Goal: Information Seeking & Learning: Learn about a topic

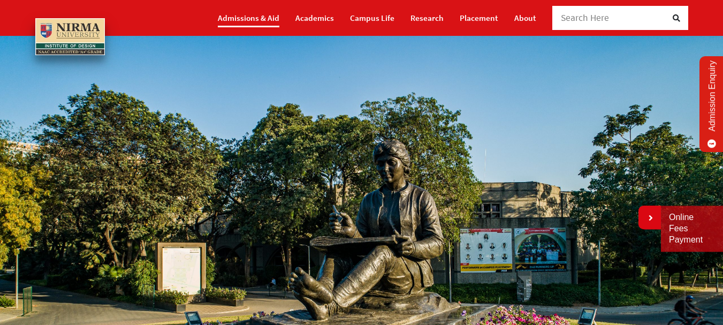
click at [261, 19] on link "Admissions & Aid" at bounding box center [249, 18] width 62 height 19
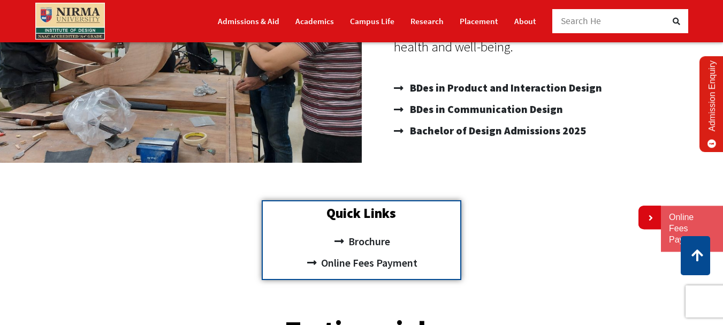
scroll to position [214, 0]
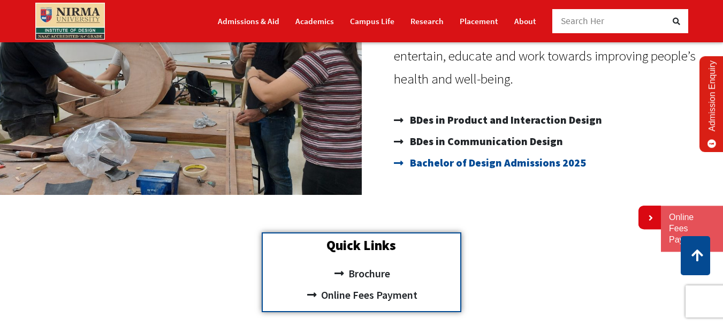
click at [505, 166] on span "Bachelor of Design Admissions 2025" at bounding box center [496, 162] width 179 height 21
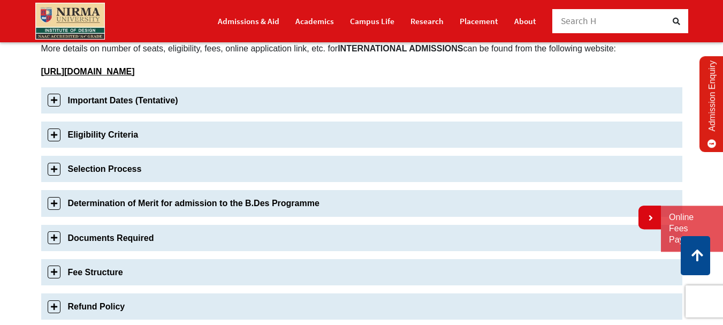
scroll to position [321, 0]
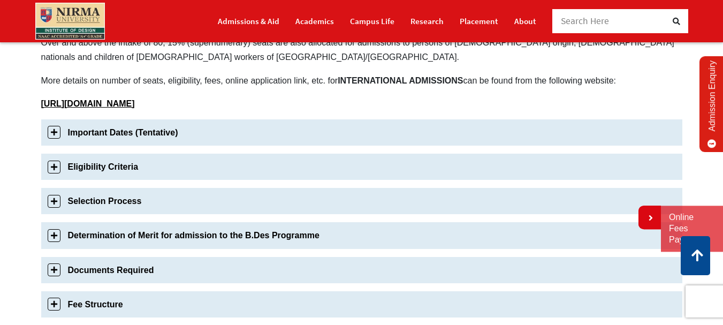
click at [152, 162] on link "Eligibility Criteria" at bounding box center [361, 167] width 641 height 26
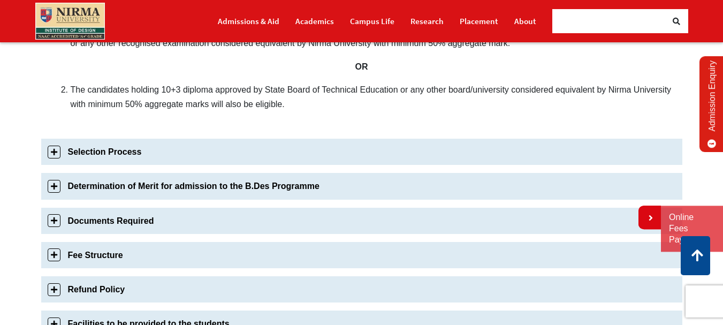
scroll to position [517, 0]
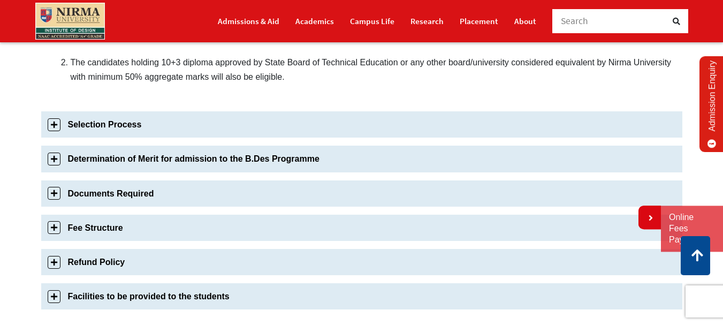
click at [120, 119] on link "Selection Process" at bounding box center [361, 124] width 641 height 26
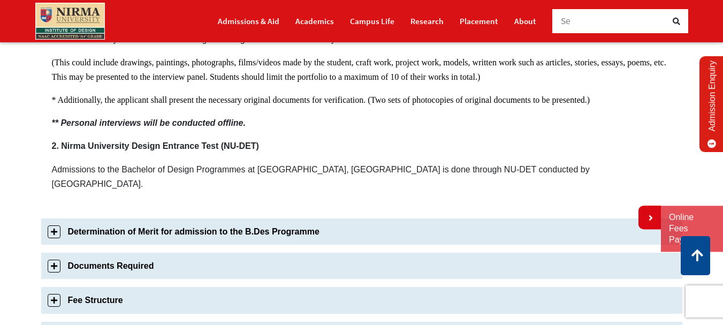
scroll to position [766, 0]
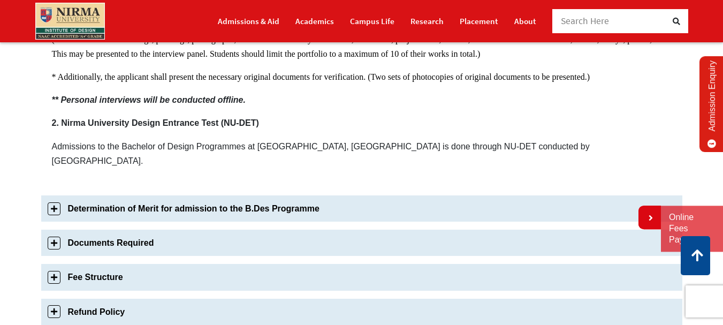
click at [136, 264] on link "Fee Structure" at bounding box center [361, 277] width 641 height 26
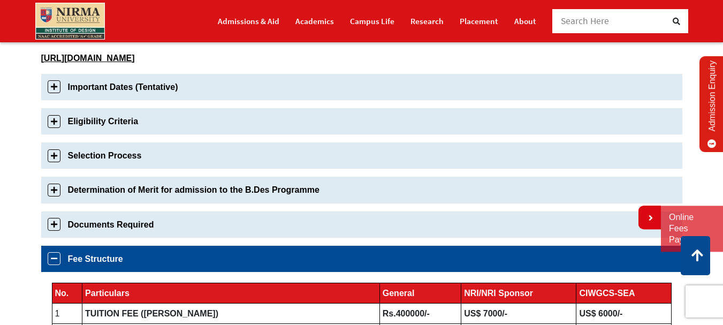
scroll to position [334, 0]
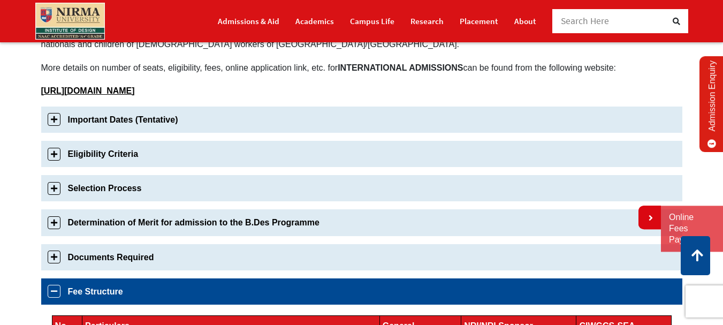
click at [110, 224] on link "Determination of Merit for admission to the B.Des Programme" at bounding box center [361, 222] width 641 height 26
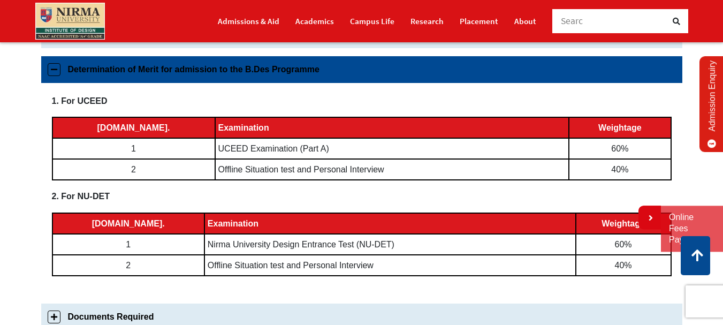
scroll to position [479, 0]
